Goal: Check status: Check status

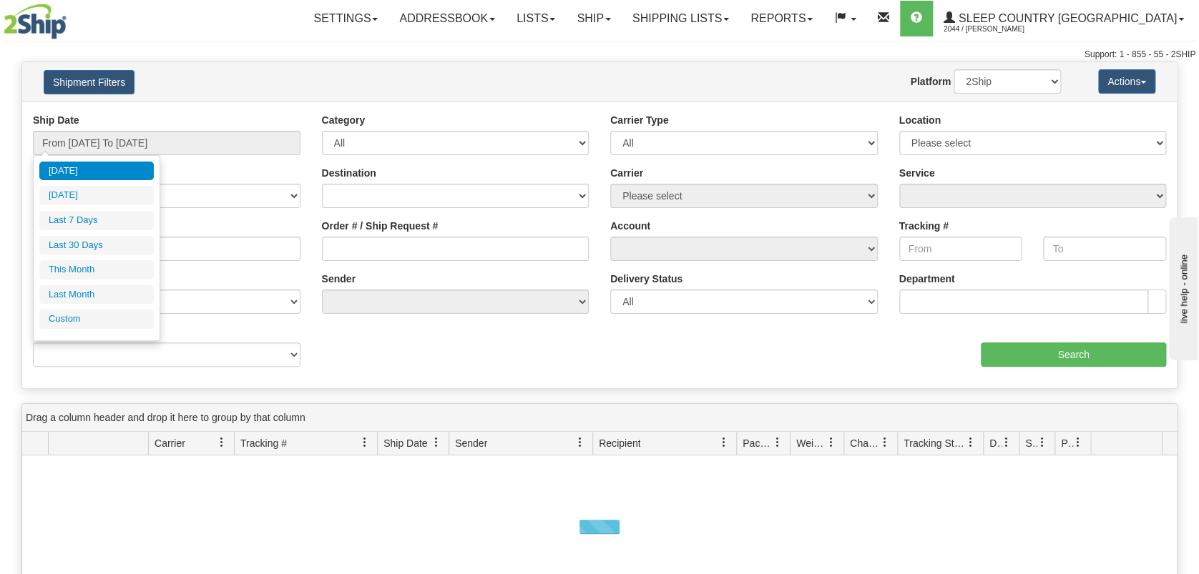
click at [99, 247] on li "Last 30 Days" at bounding box center [96, 245] width 114 height 19
type input "From [DATE] To [DATE]"
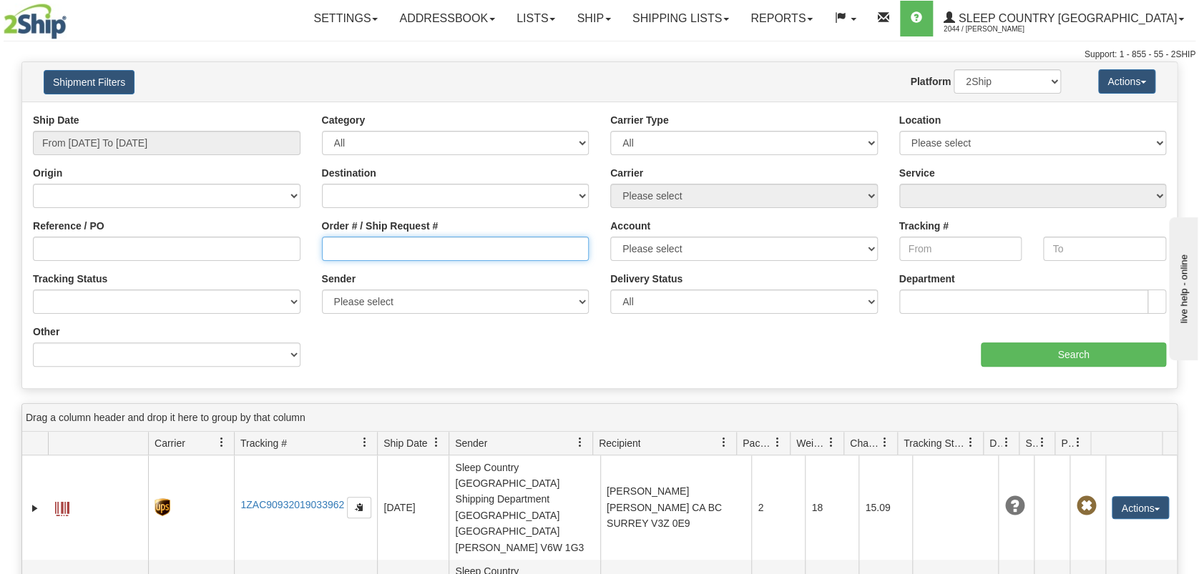
click at [432, 239] on input "Order # / Ship Request #" at bounding box center [455, 249] width 267 height 24
paste input "9000H995140"
type input "9000H995140"
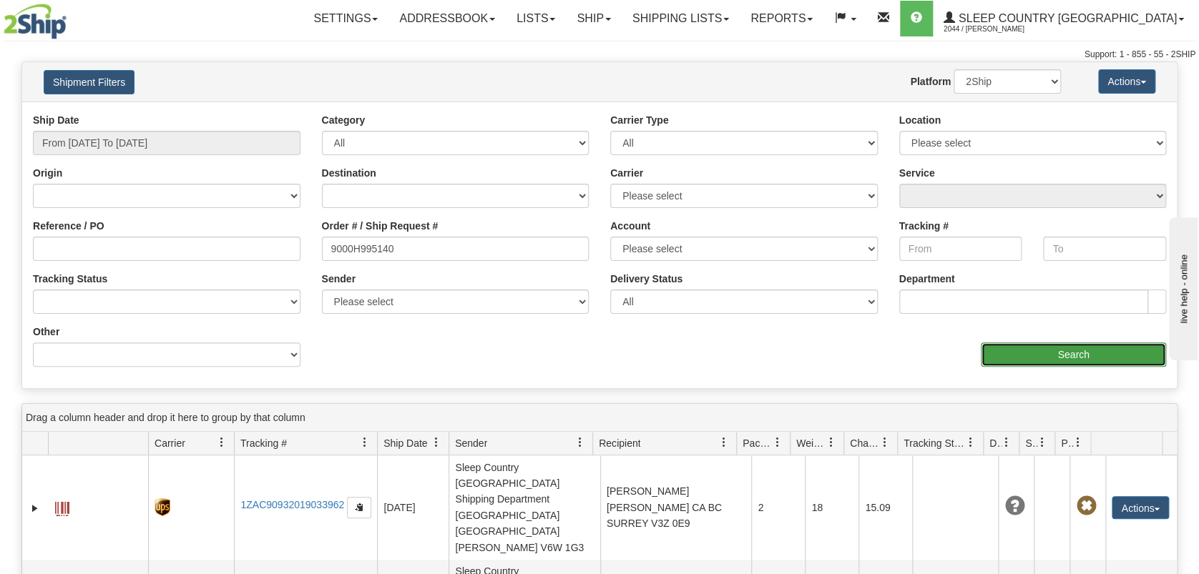
click at [1124, 354] on input "Search" at bounding box center [1072, 355] width 185 height 24
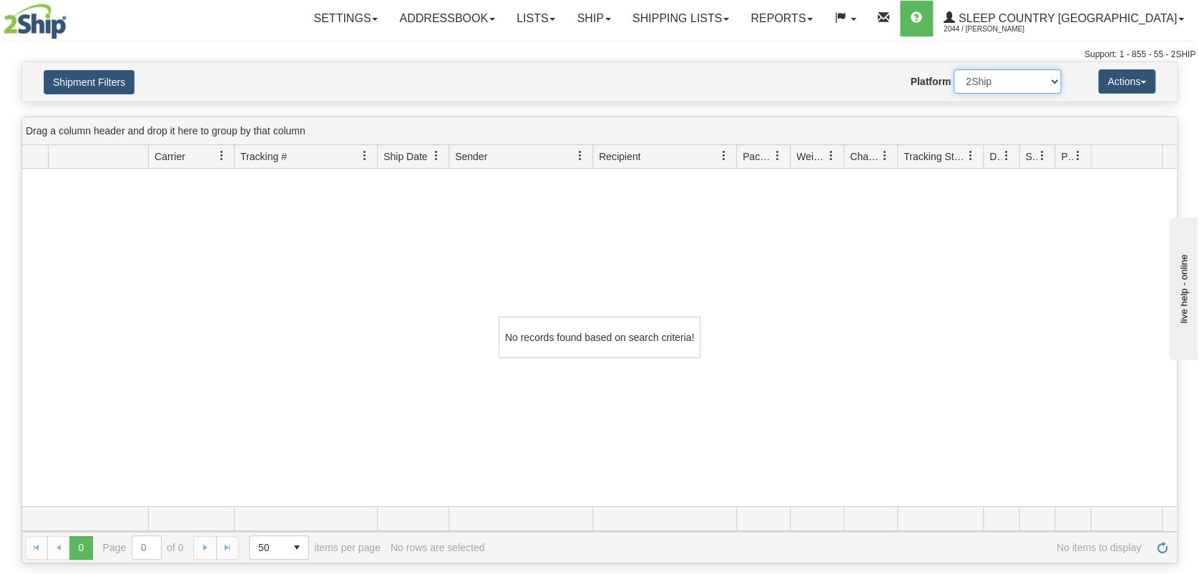
click at [1058, 85] on select "2Ship Imported" at bounding box center [1006, 81] width 107 height 24
click at [953, 69] on select "2Ship Imported" at bounding box center [1006, 81] width 107 height 24
click at [1051, 86] on select "2Ship Imported" at bounding box center [1006, 81] width 107 height 24
select select "0"
click at [953, 69] on select "2Ship Imported" at bounding box center [1006, 81] width 107 height 24
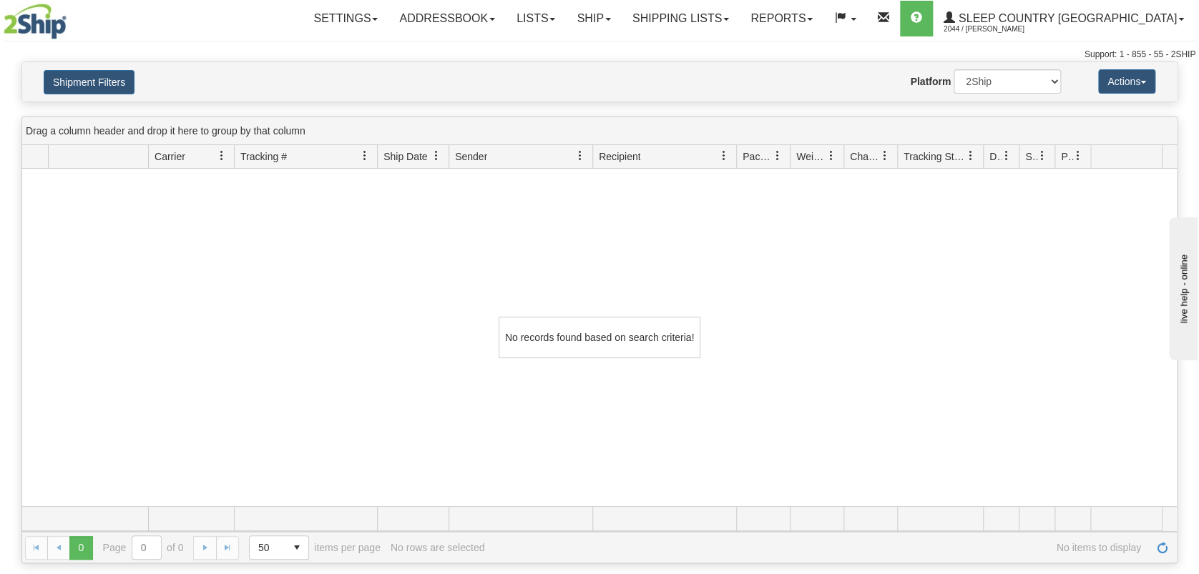
click at [973, 312] on div "No records found based on search criteria!" at bounding box center [599, 338] width 1154 height 338
